Goal: Task Accomplishment & Management: Use online tool/utility

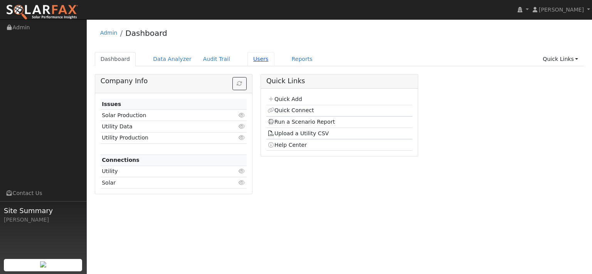
click at [275, 62] on link "Users" at bounding box center [261, 59] width 27 height 14
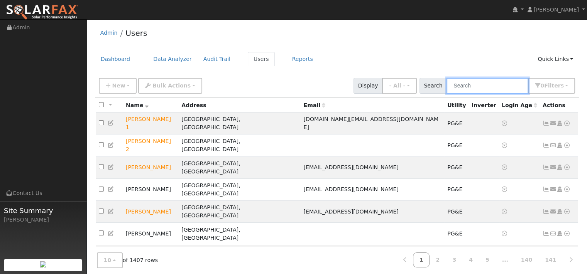
click at [461, 94] on input "text" at bounding box center [487, 86] width 82 height 16
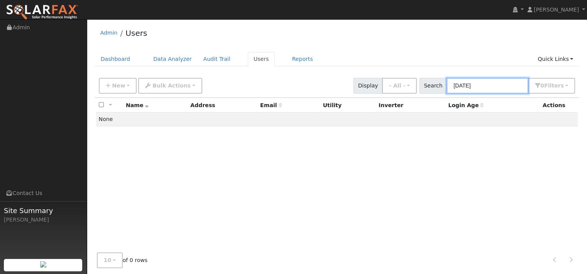
type input "ashvini"
drag, startPoint x: 459, startPoint y: 95, endPoint x: 419, endPoint y: 94, distance: 40.1
click at [419, 94] on div "Search ashvini 0 Filter s My accounts Role Show - All - Show Leads Admin Billin…" at bounding box center [497, 86] width 156 height 16
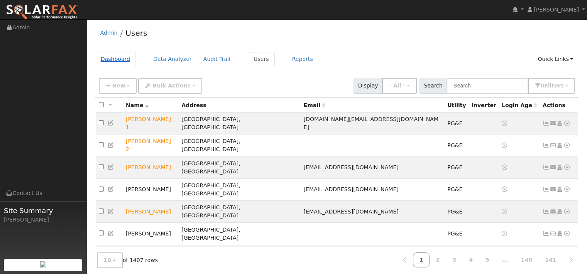
click at [127, 63] on link "Dashboard" at bounding box center [115, 59] width 41 height 14
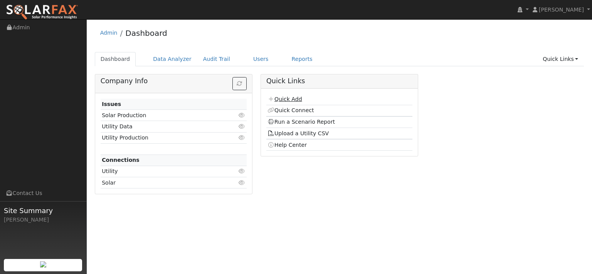
click at [302, 102] on link "Quick Add" at bounding box center [285, 99] width 34 height 6
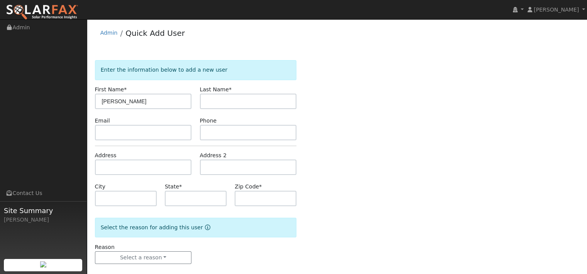
type input "[PERSON_NAME]"
click at [231, 109] on input "text" at bounding box center [248, 101] width 97 height 15
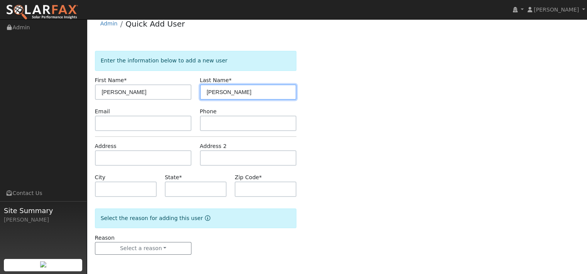
scroll to position [42, 0]
type input "[PERSON_NAME]"
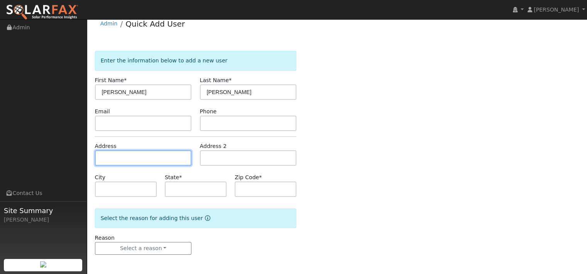
click at [162, 150] on input "text" at bounding box center [143, 157] width 97 height 15
paste input "3020 Muse Way"
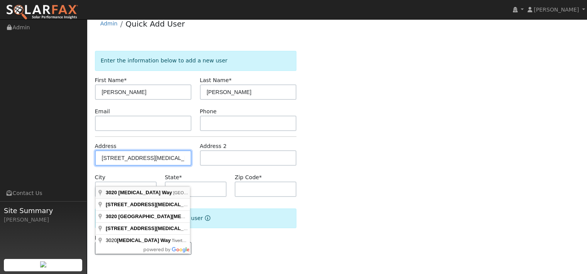
type input "3020 Muse Way"
type input "Fairfield"
type input "CA"
type input "94533"
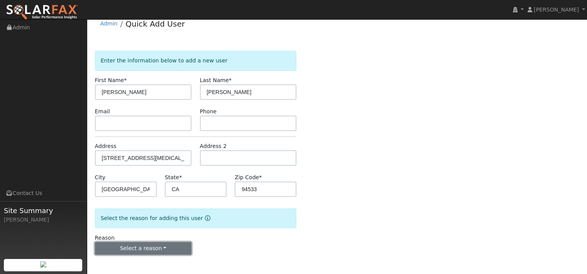
click at [144, 250] on button "Select a reason" at bounding box center [143, 248] width 97 height 13
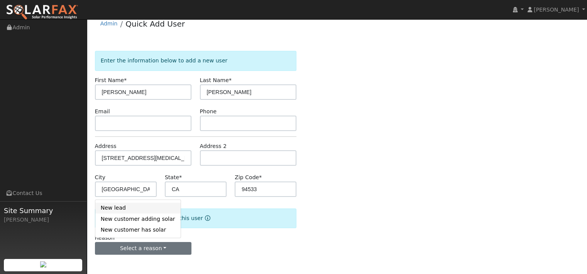
click at [120, 205] on link "New lead" at bounding box center [137, 208] width 85 height 11
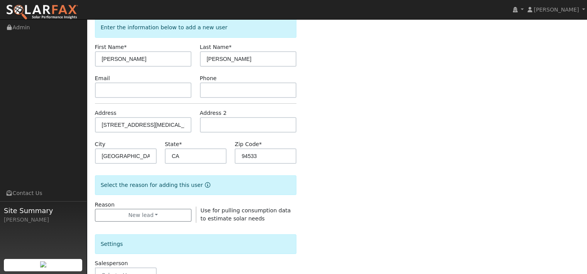
click at [365, 182] on div "Enter the information below to add a new user First Name * Ashvini Last Name * …" at bounding box center [337, 235] width 484 height 435
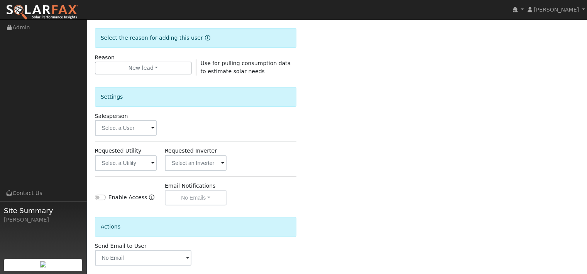
scroll to position [197, 0]
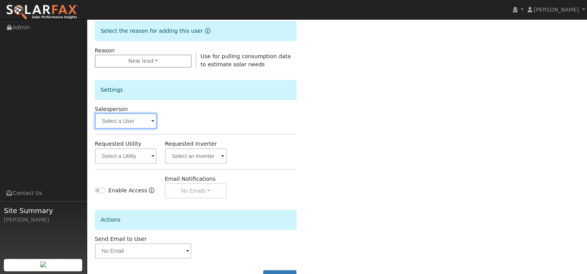
click at [114, 129] on input "text" at bounding box center [126, 120] width 62 height 15
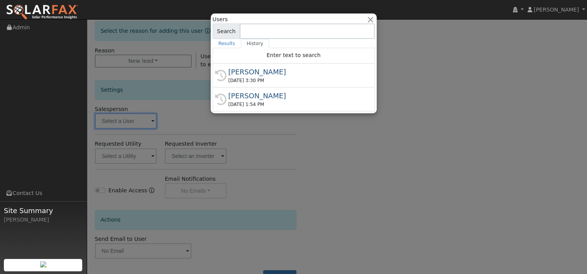
click at [130, 165] on div at bounding box center [293, 137] width 587 height 274
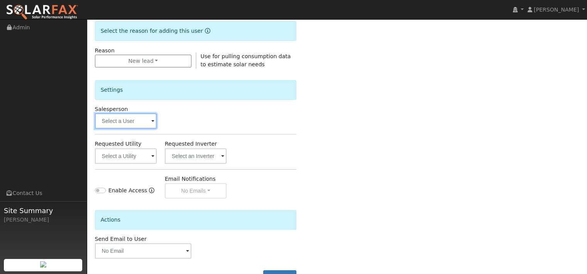
click at [120, 129] on input "text" at bounding box center [126, 120] width 62 height 15
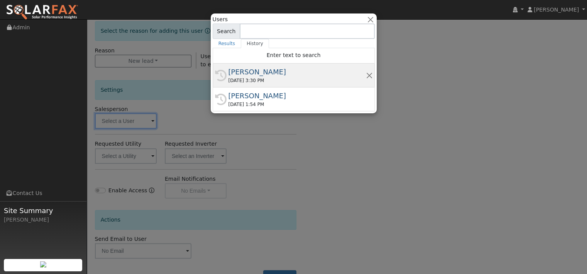
click at [238, 77] on div "[PERSON_NAME]" at bounding box center [296, 72] width 137 height 10
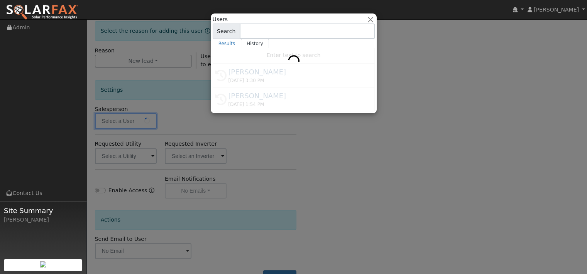
type input "[PERSON_NAME]"
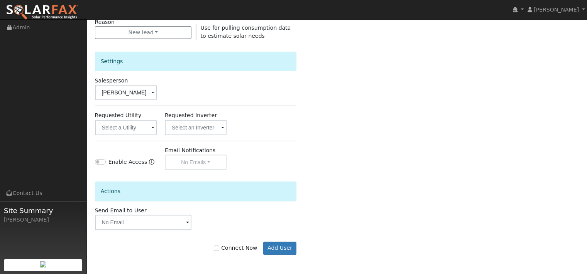
scroll to position [293, 0]
click at [214, 248] on input "Connect Now" at bounding box center [216, 248] width 5 height 5
checkbox input "true"
click at [264, 246] on button "Add User" at bounding box center [280, 248] width 34 height 13
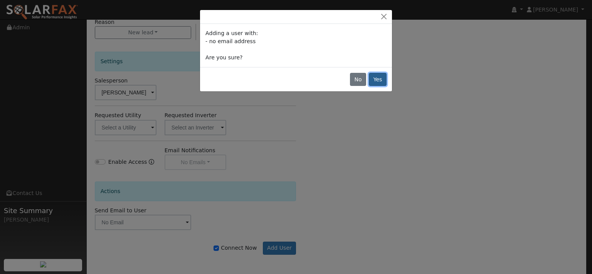
click at [370, 86] on button "Yes" at bounding box center [378, 79] width 18 height 13
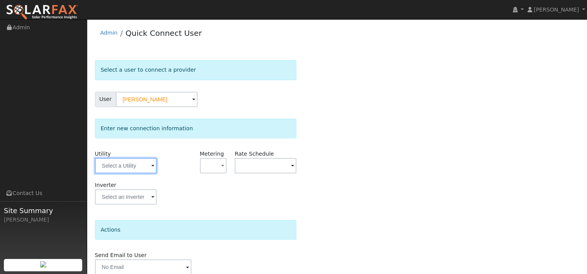
click at [129, 174] on input "text" at bounding box center [126, 165] width 62 height 15
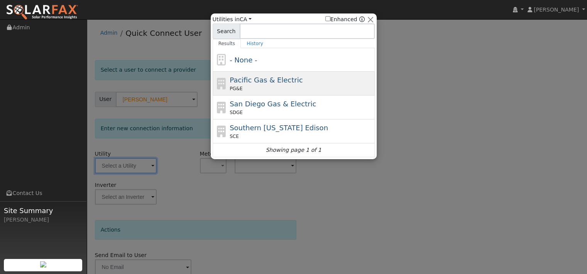
click at [229, 88] on span "PG&E" at bounding box center [235, 88] width 13 height 7
type input "PG&E"
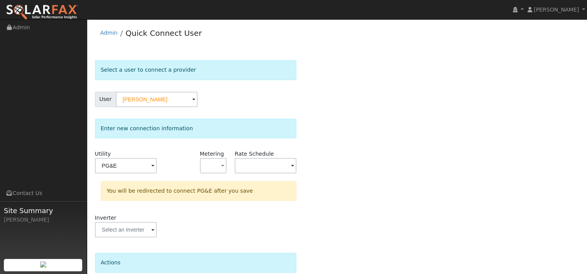
click at [337, 167] on div "Select a user to connect a provider User Ashvini Rao Account Default Account De…" at bounding box center [337, 198] width 484 height 276
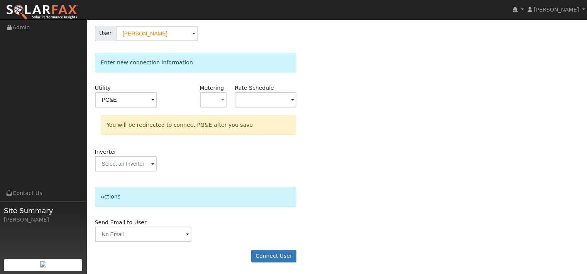
scroll to position [101, 0]
click at [273, 256] on button "Connect User" at bounding box center [274, 256] width 46 height 13
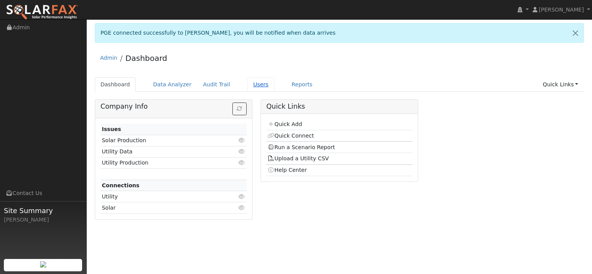
click at [275, 92] on link "Users" at bounding box center [261, 85] width 27 height 14
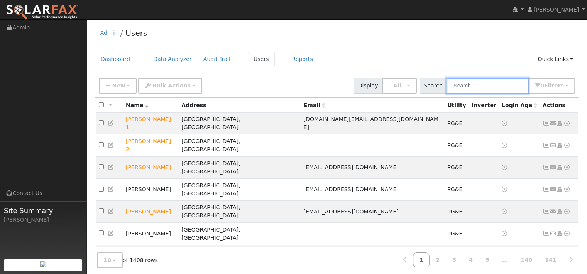
click at [456, 86] on input "text" at bounding box center [487, 86] width 82 height 16
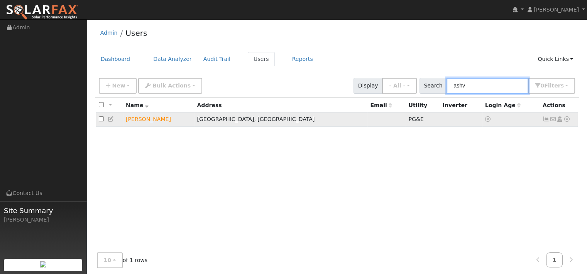
type input "ashv"
click at [563, 122] on icon at bounding box center [566, 118] width 7 height 5
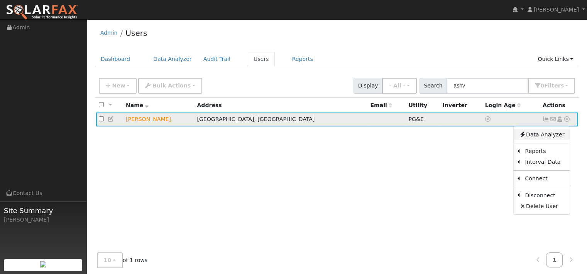
click at [546, 140] on link "Data Analyzer" at bounding box center [541, 134] width 56 height 11
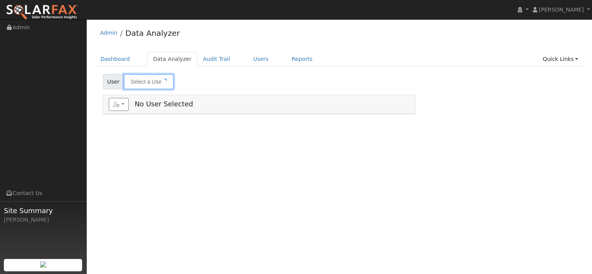
type input "[PERSON_NAME]"
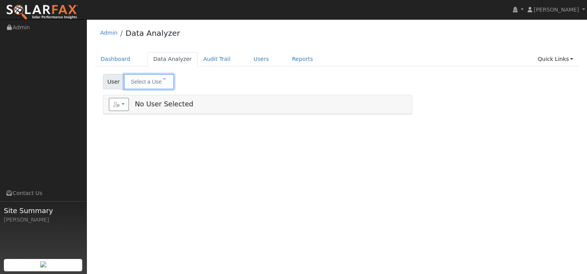
type input "[PERSON_NAME]"
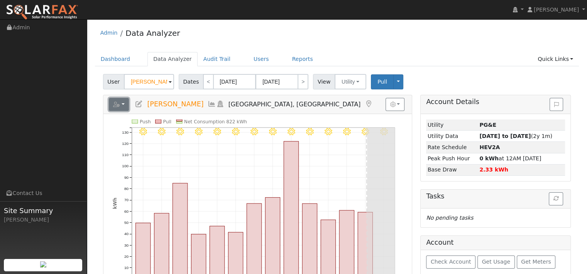
click at [120, 107] on icon "button" at bounding box center [116, 104] width 7 height 5
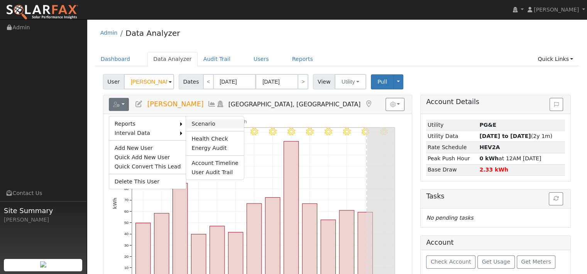
click at [221, 128] on link "Scenario" at bounding box center [214, 123] width 57 height 9
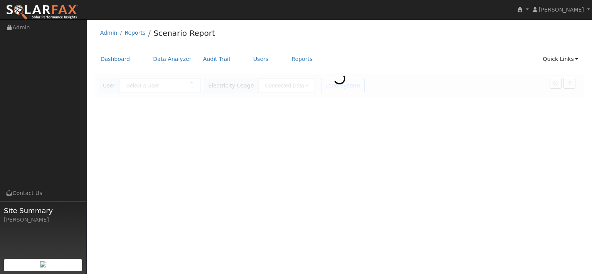
type input "[PERSON_NAME]"
type input "Pacific Gas & Electric"
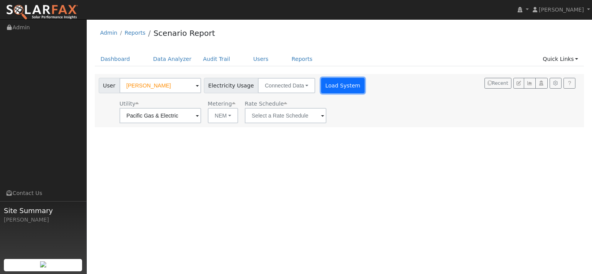
click at [365, 93] on button "Load System" at bounding box center [343, 85] width 44 height 15
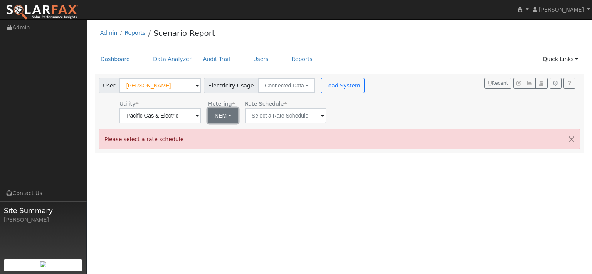
click at [238, 123] on button "NEM" at bounding box center [223, 115] width 30 height 15
click at [201, 123] on input "text" at bounding box center [161, 115] width 82 height 15
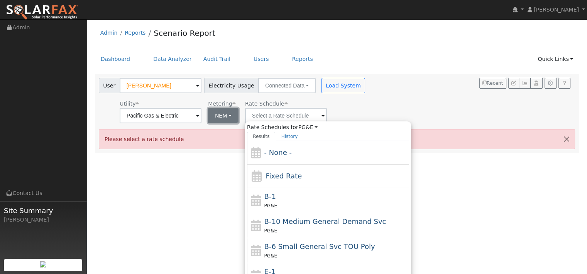
click at [238, 123] on button "NEM" at bounding box center [223, 115] width 30 height 15
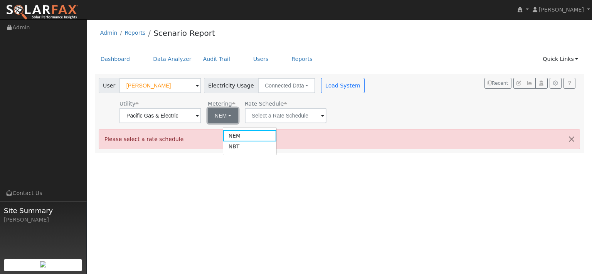
click at [238, 123] on button "NEM" at bounding box center [223, 115] width 30 height 15
click at [447, 123] on div "User [PERSON_NAME] Account Default Account Default Account [STREET_ADDRESS][MED…" at bounding box center [338, 99] width 482 height 48
click at [238, 123] on button "NEM" at bounding box center [223, 115] width 30 height 15
click at [243, 141] on link "NEM" at bounding box center [250, 135] width 54 height 11
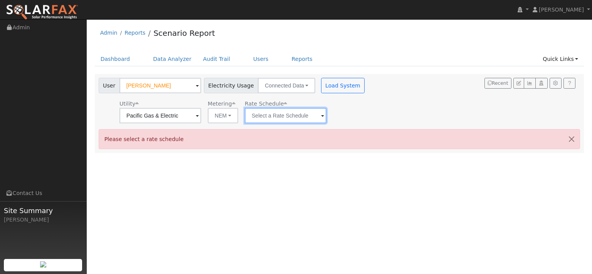
click at [201, 123] on input "text" at bounding box center [161, 115] width 82 height 15
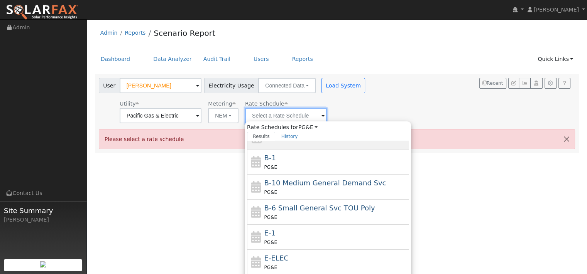
scroll to position [77, 0]
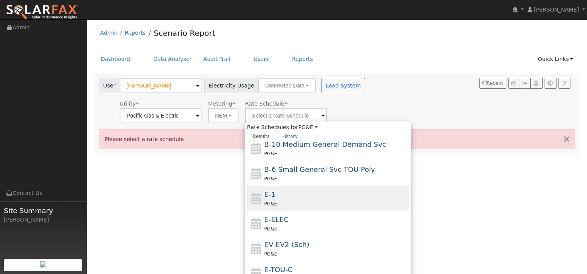
click at [298, 207] on div "E-1 PG&E" at bounding box center [335, 198] width 143 height 19
type input "E-1"
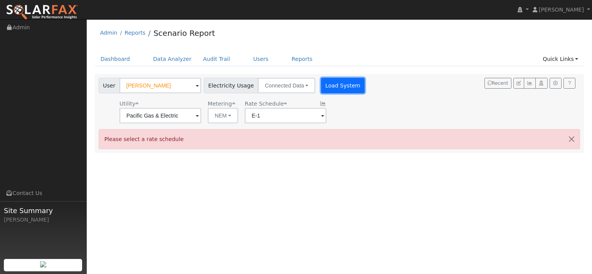
click at [365, 93] on button "Load System" at bounding box center [343, 85] width 44 height 15
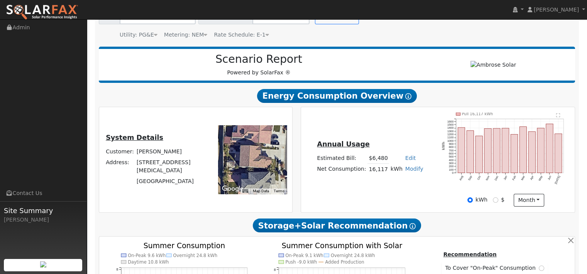
scroll to position [0, 0]
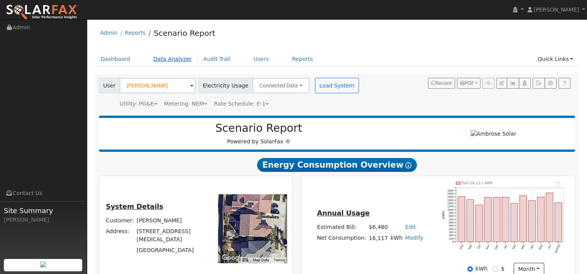
click at [180, 65] on link "Data Analyzer" at bounding box center [172, 59] width 50 height 14
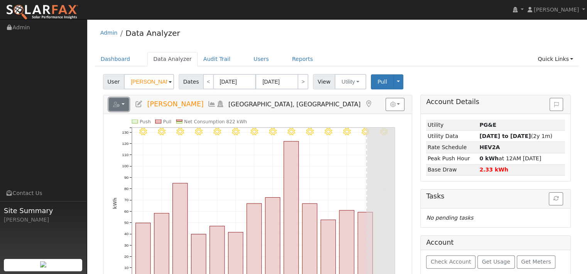
click at [126, 111] on button "button" at bounding box center [119, 104] width 20 height 13
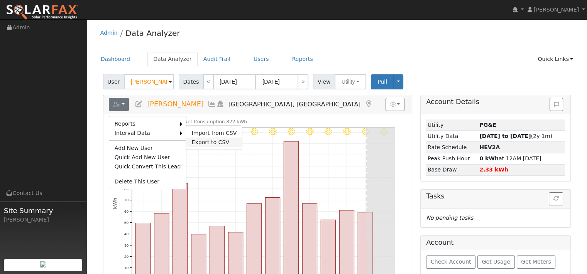
click at [219, 147] on link "Export to CSV" at bounding box center [214, 142] width 56 height 9
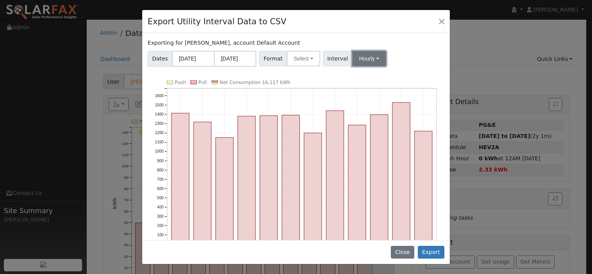
click at [386, 66] on button "Hourly" at bounding box center [369, 58] width 34 height 15
click at [392, 81] on link "15 Minute" at bounding box center [383, 75] width 54 height 11
click at [320, 66] on button "Select" at bounding box center [304, 58] width 34 height 15
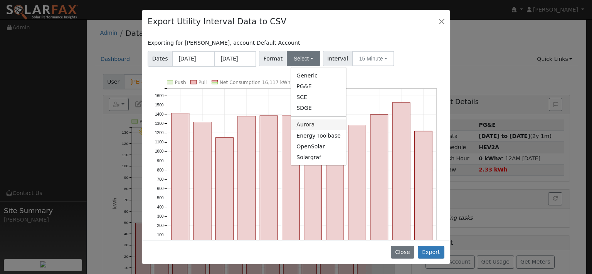
click at [312, 130] on link "Aurora" at bounding box center [318, 125] width 55 height 11
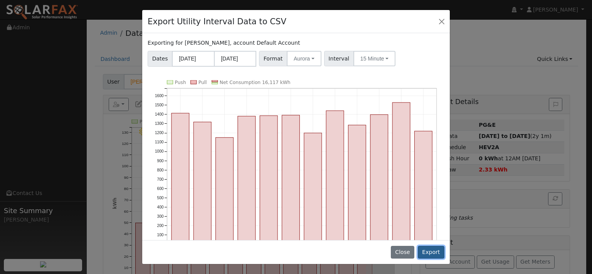
click at [427, 246] on button "Export" at bounding box center [431, 252] width 27 height 13
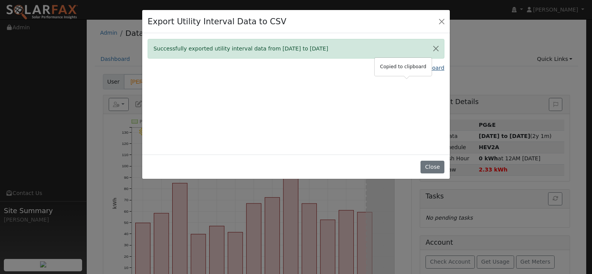
click at [390, 72] on link "Copy Data To Clipboard" at bounding box center [413, 68] width 64 height 8
click at [399, 72] on link "Copy Data To Clipboard" at bounding box center [413, 68] width 64 height 8
